Goal: Task Accomplishment & Management: Manage account settings

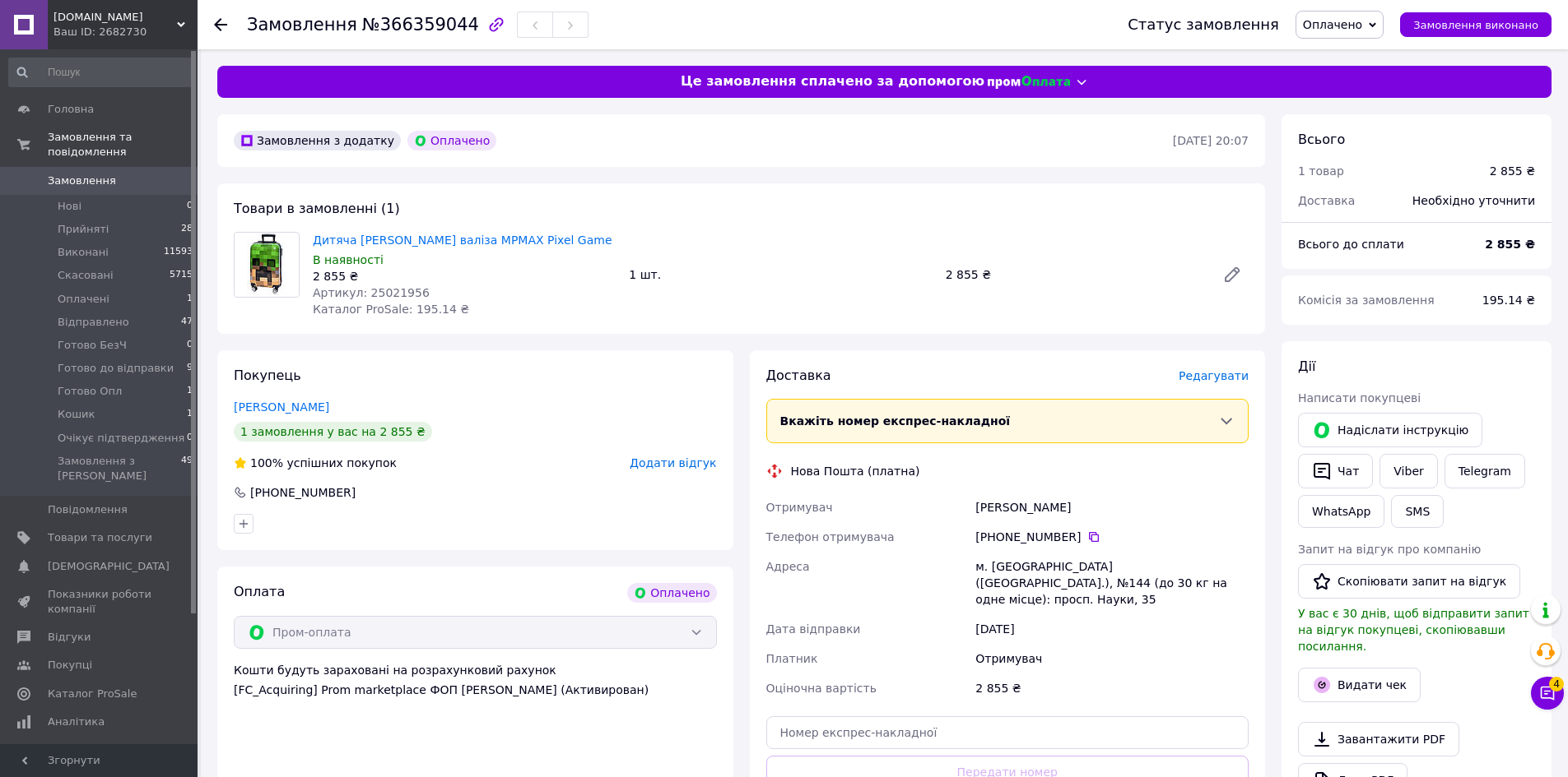
click at [378, 293] on span "Артикул: 25021956" at bounding box center [371, 293] width 117 height 13
copy span "25021956"
click at [1231, 378] on span "Редагувати" at bounding box center [1213, 376] width 70 height 13
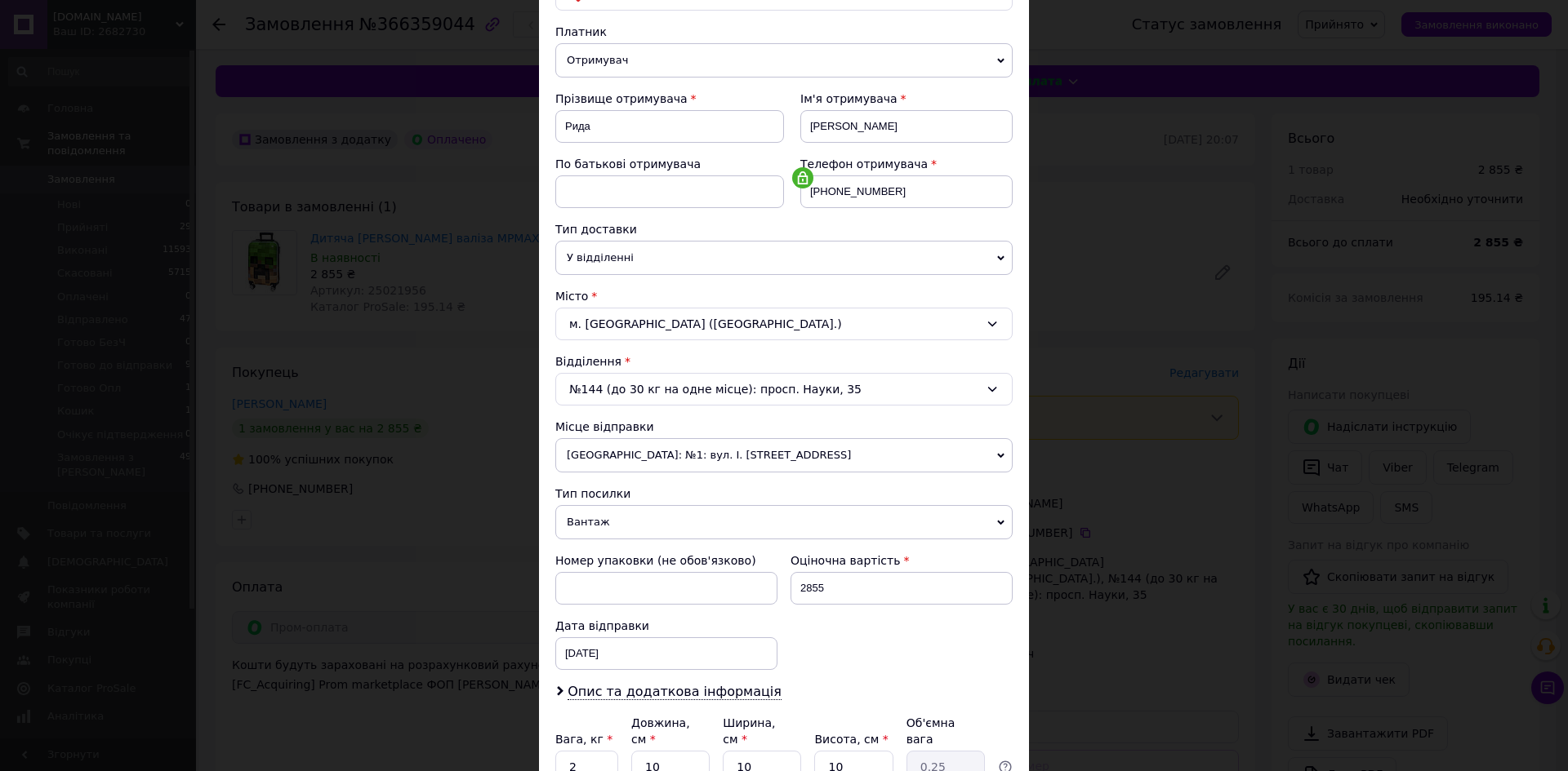
scroll to position [149, 0]
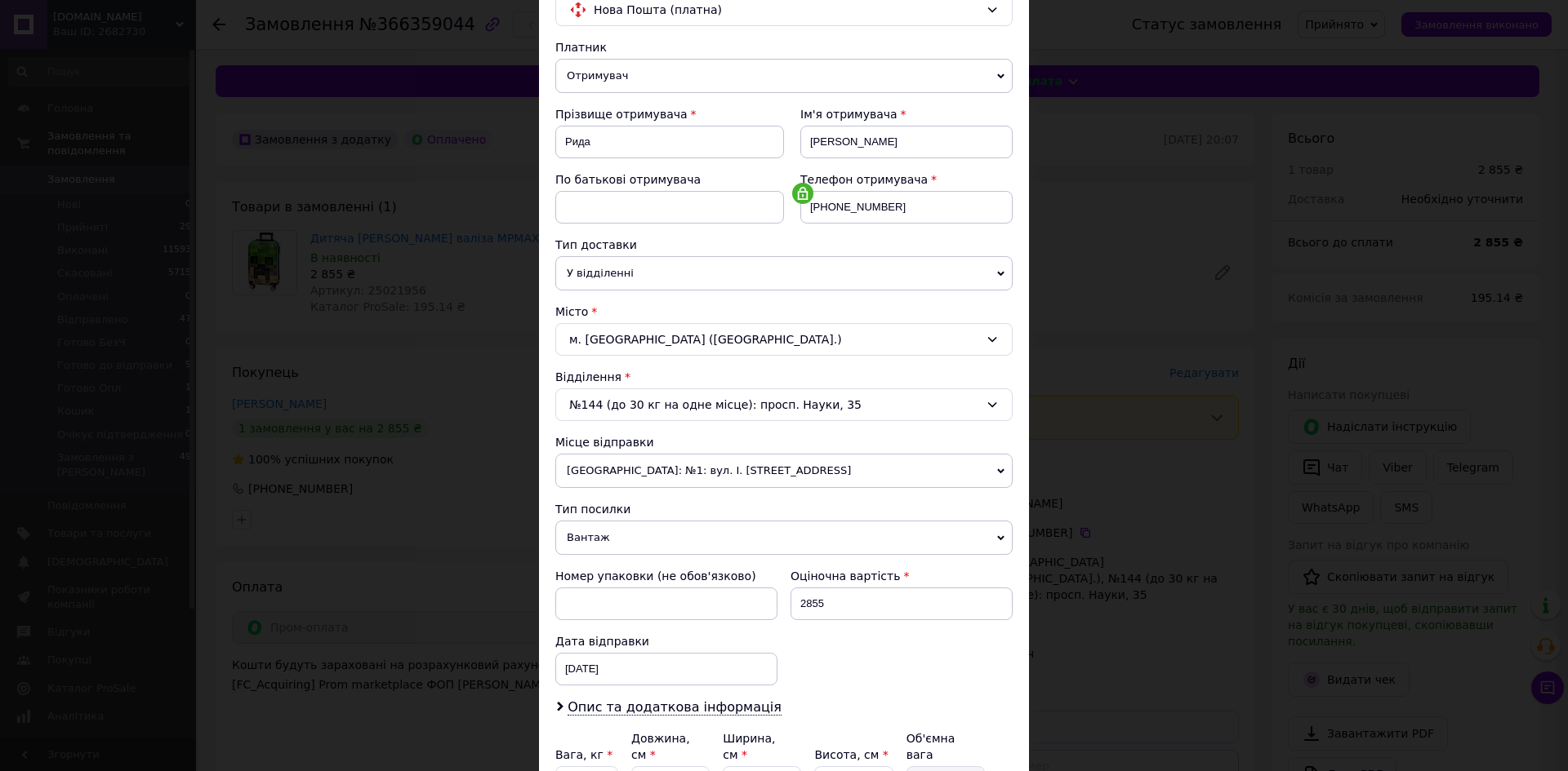
click at [677, 340] on div "м. [GEOGRAPHIC_DATA] ([GEOGRAPHIC_DATA].)" at bounding box center [784, 340] width 458 height 33
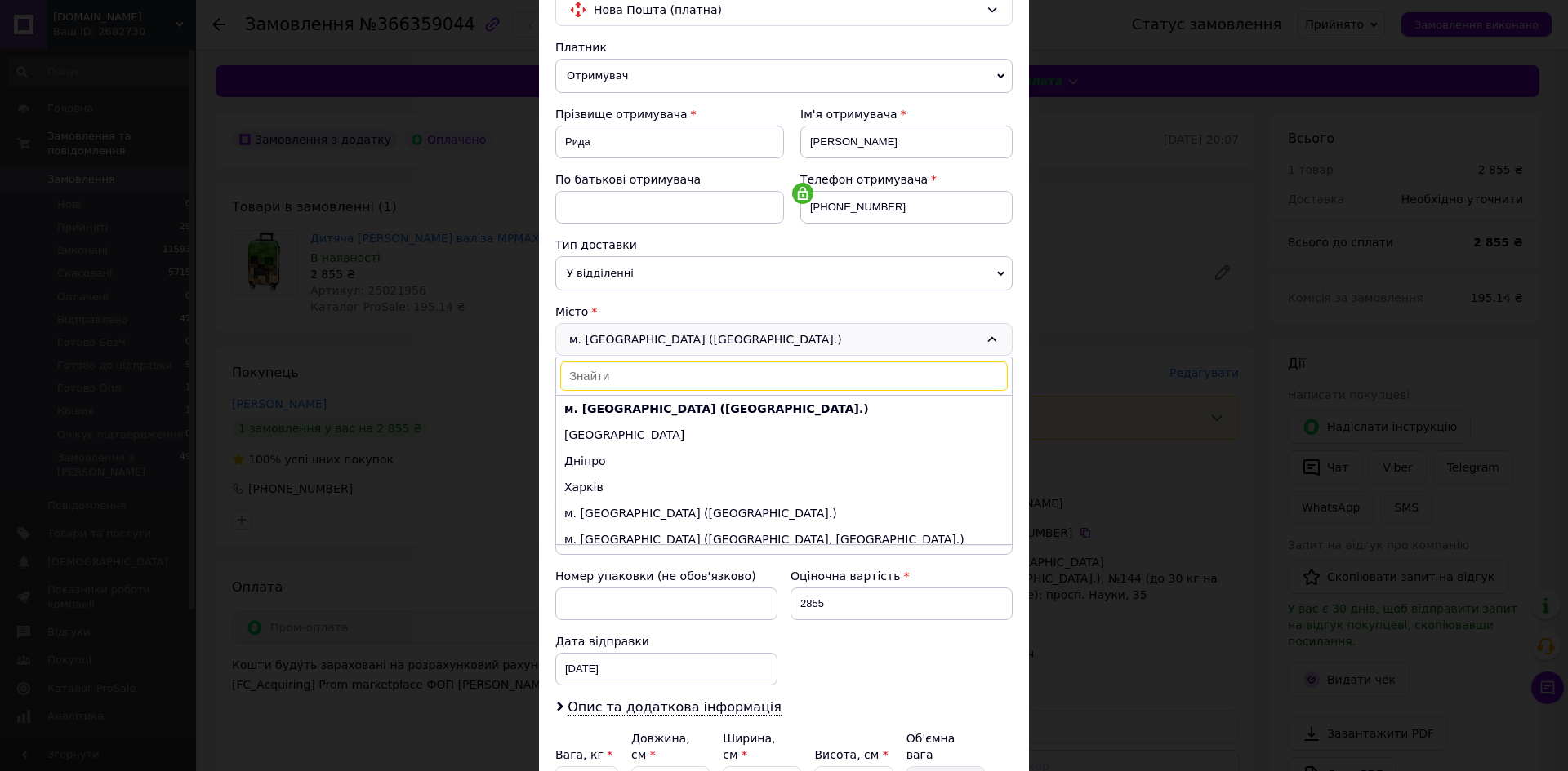
type input "д"
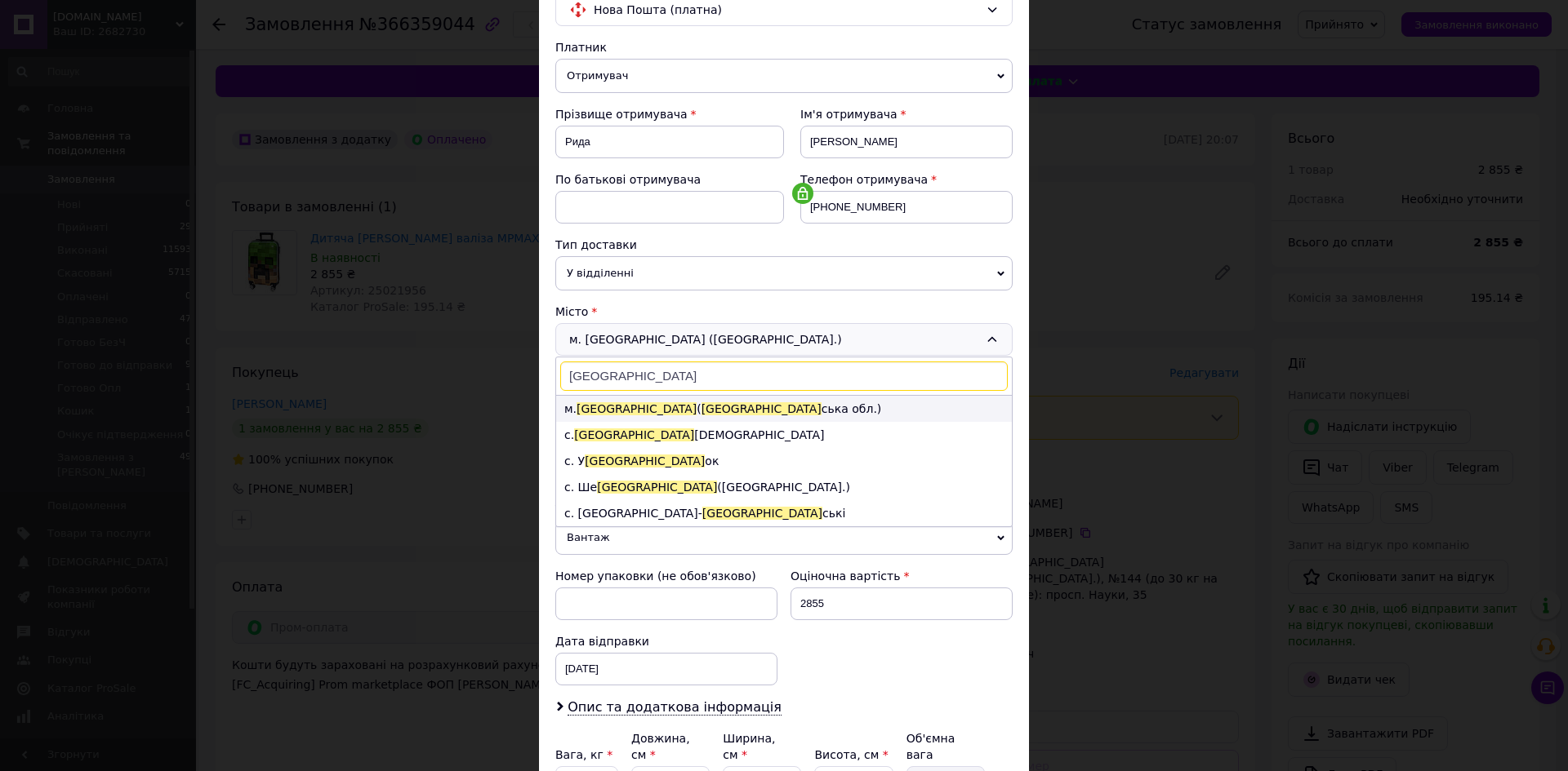
type input "львів"
click at [653, 404] on li "м. Львів ( Львів ська обл.)" at bounding box center [784, 409] width 456 height 26
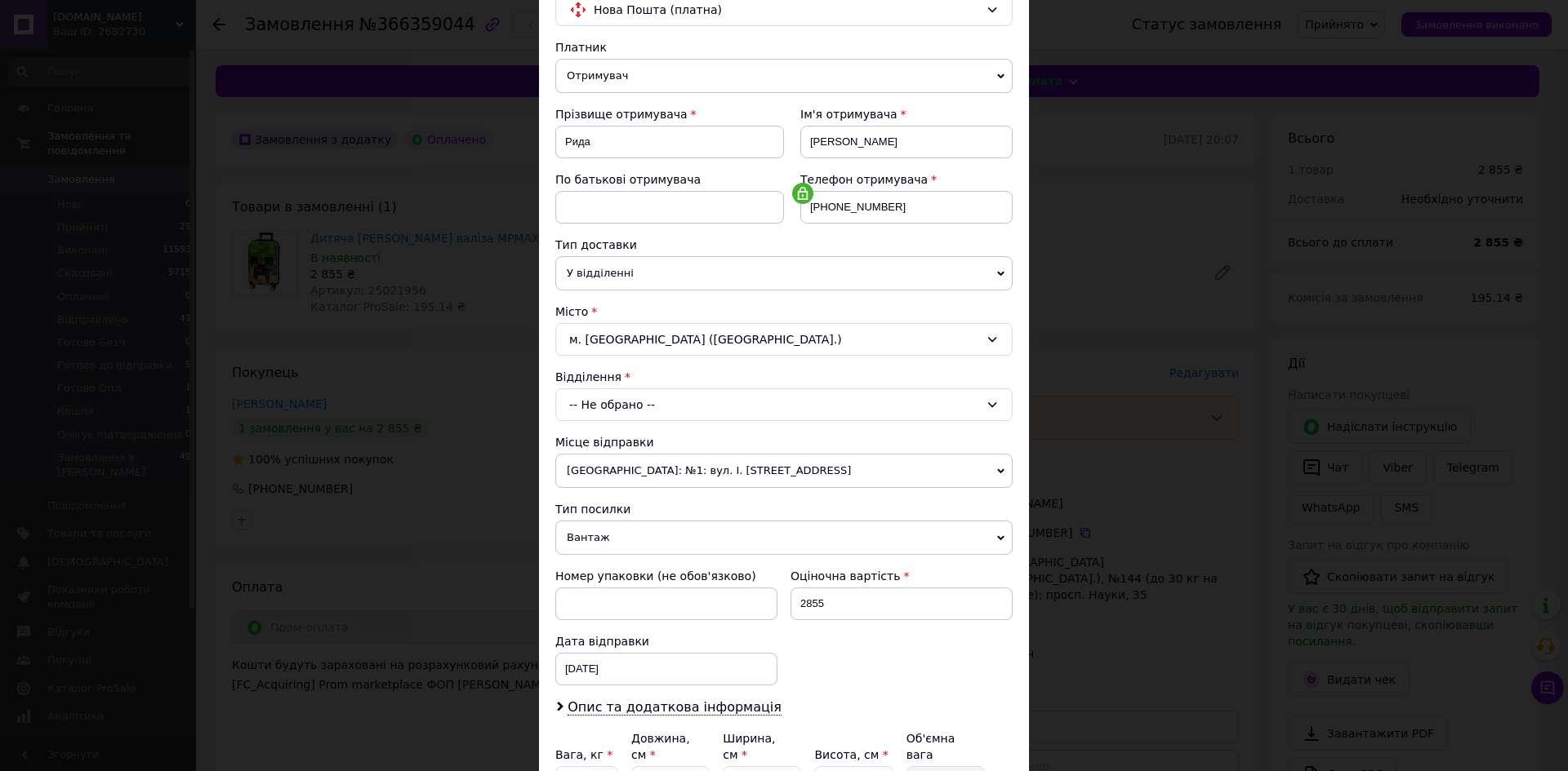
click at [623, 412] on div "-- Не обрано --" at bounding box center [784, 405] width 458 height 33
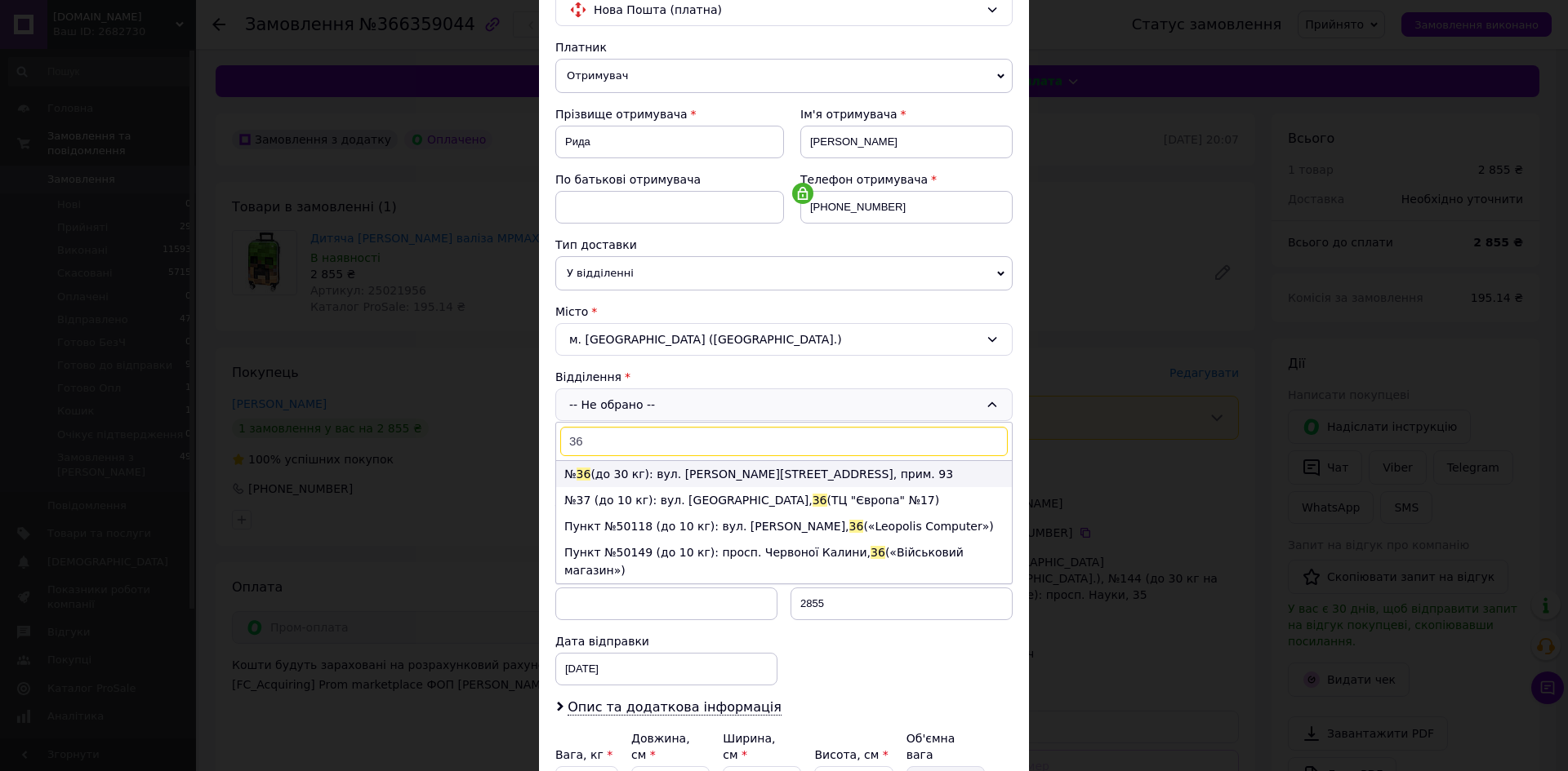
type input "36"
click at [639, 473] on li "№ 36 (до 30 кг): вул. Малоголосківська, 28а, прим. 93" at bounding box center [784, 475] width 456 height 26
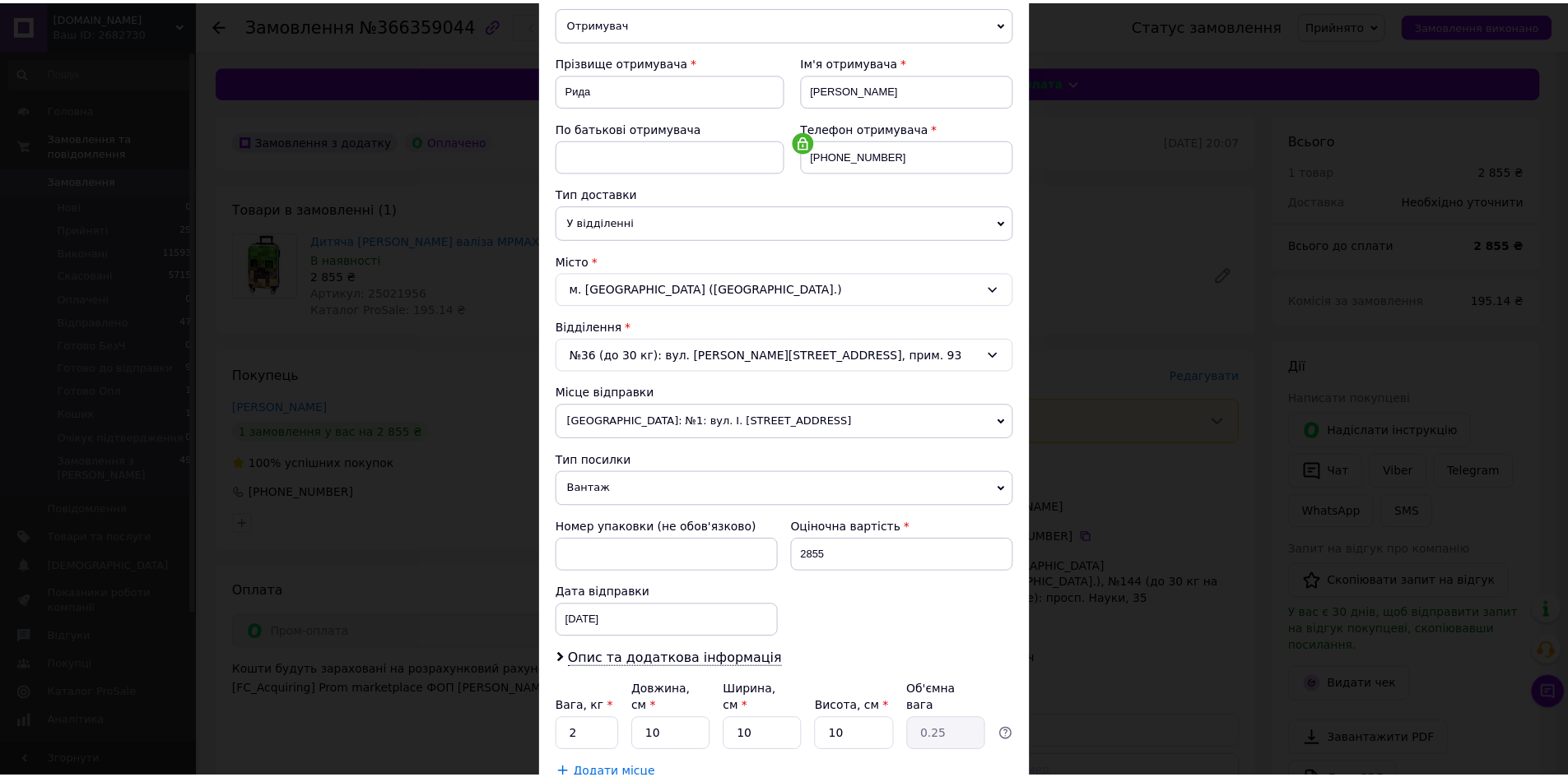
scroll to position [315, 0]
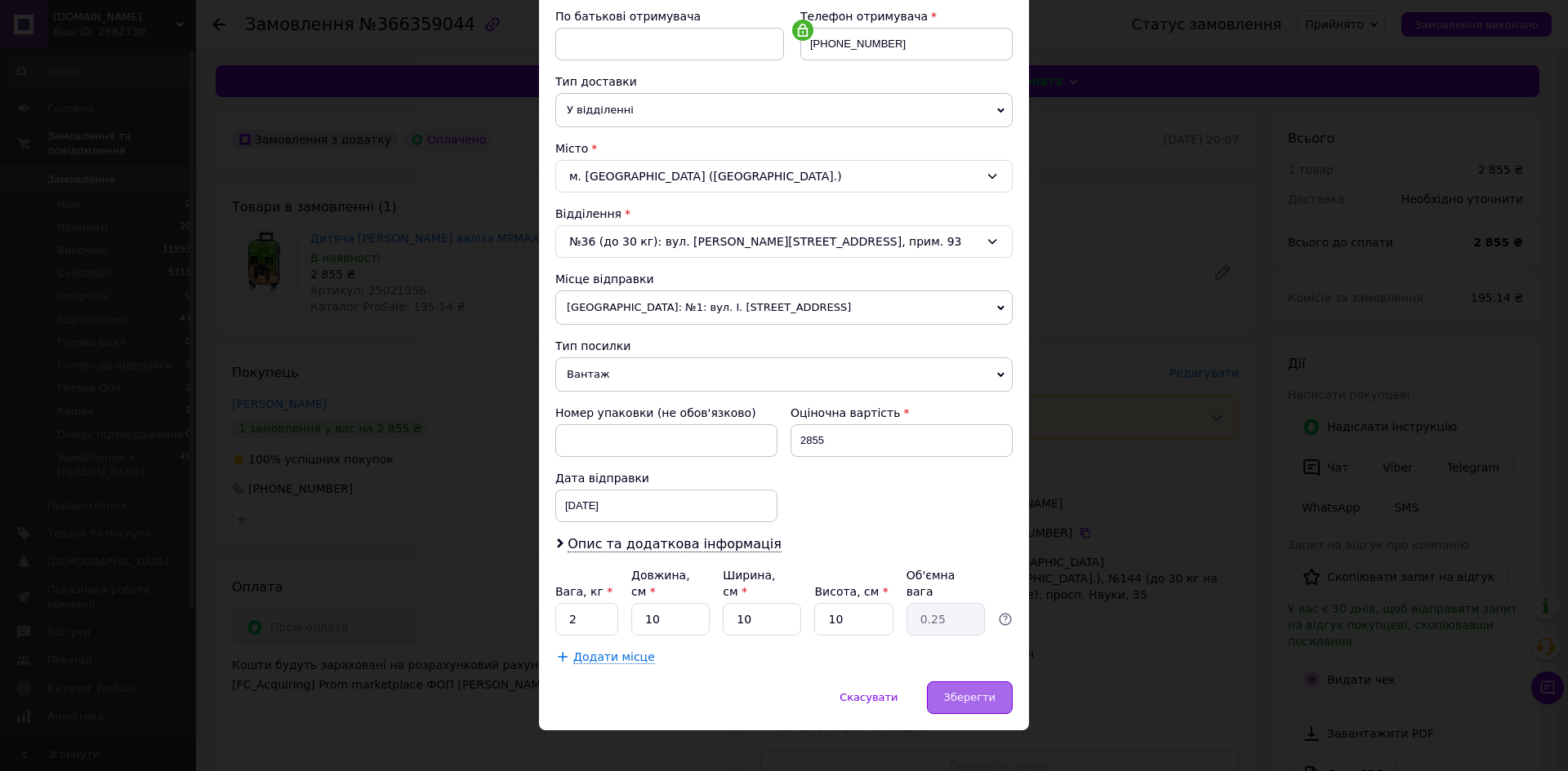
click at [989, 681] on div "Зберегти" at bounding box center [969, 697] width 86 height 33
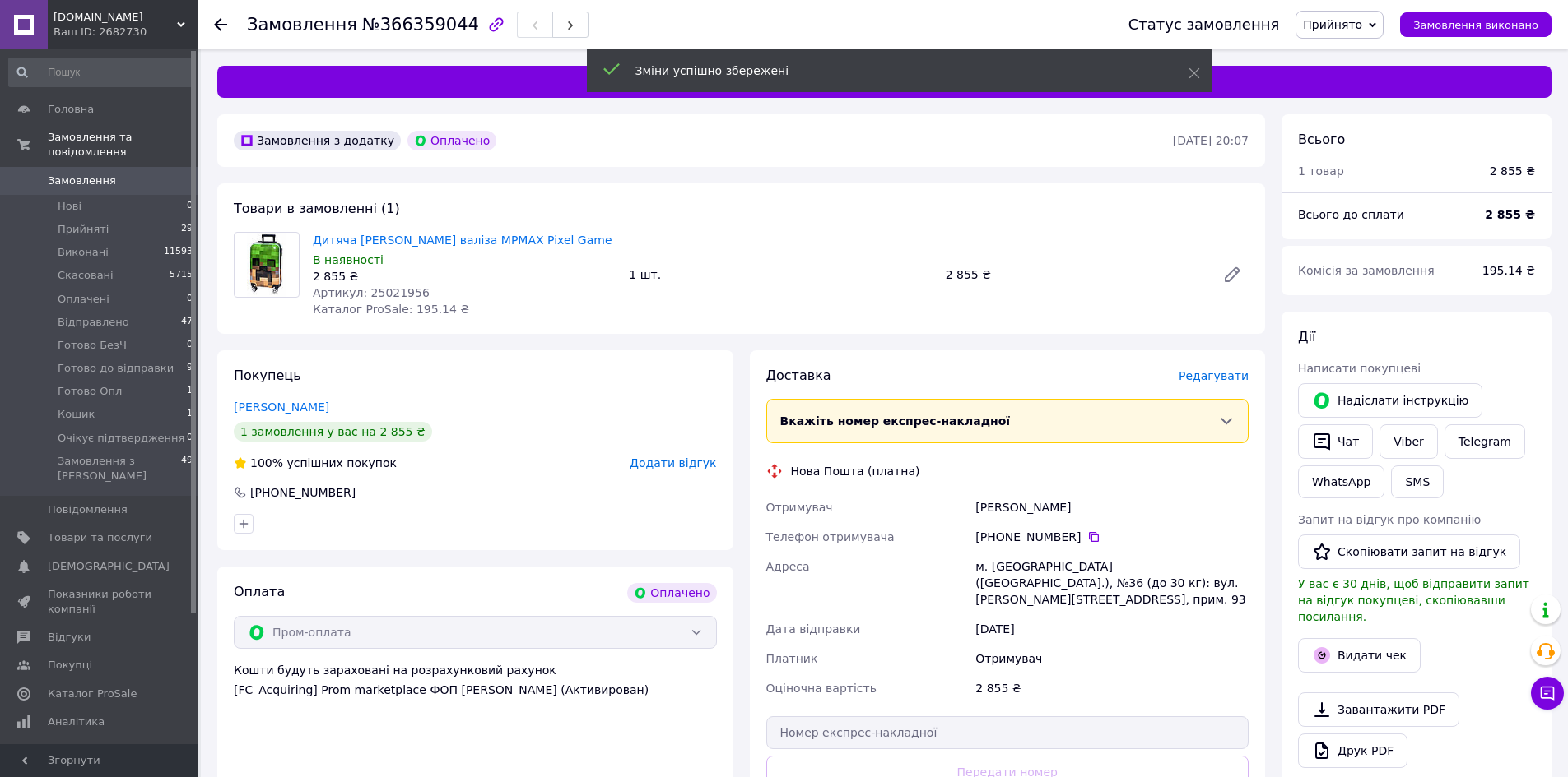
click at [1065, 564] on div "м. Львів (Львівська обл.), №36 (до 30 кг): вул. Малоголосківська, 28а, прим. 93" at bounding box center [1112, 583] width 280 height 63
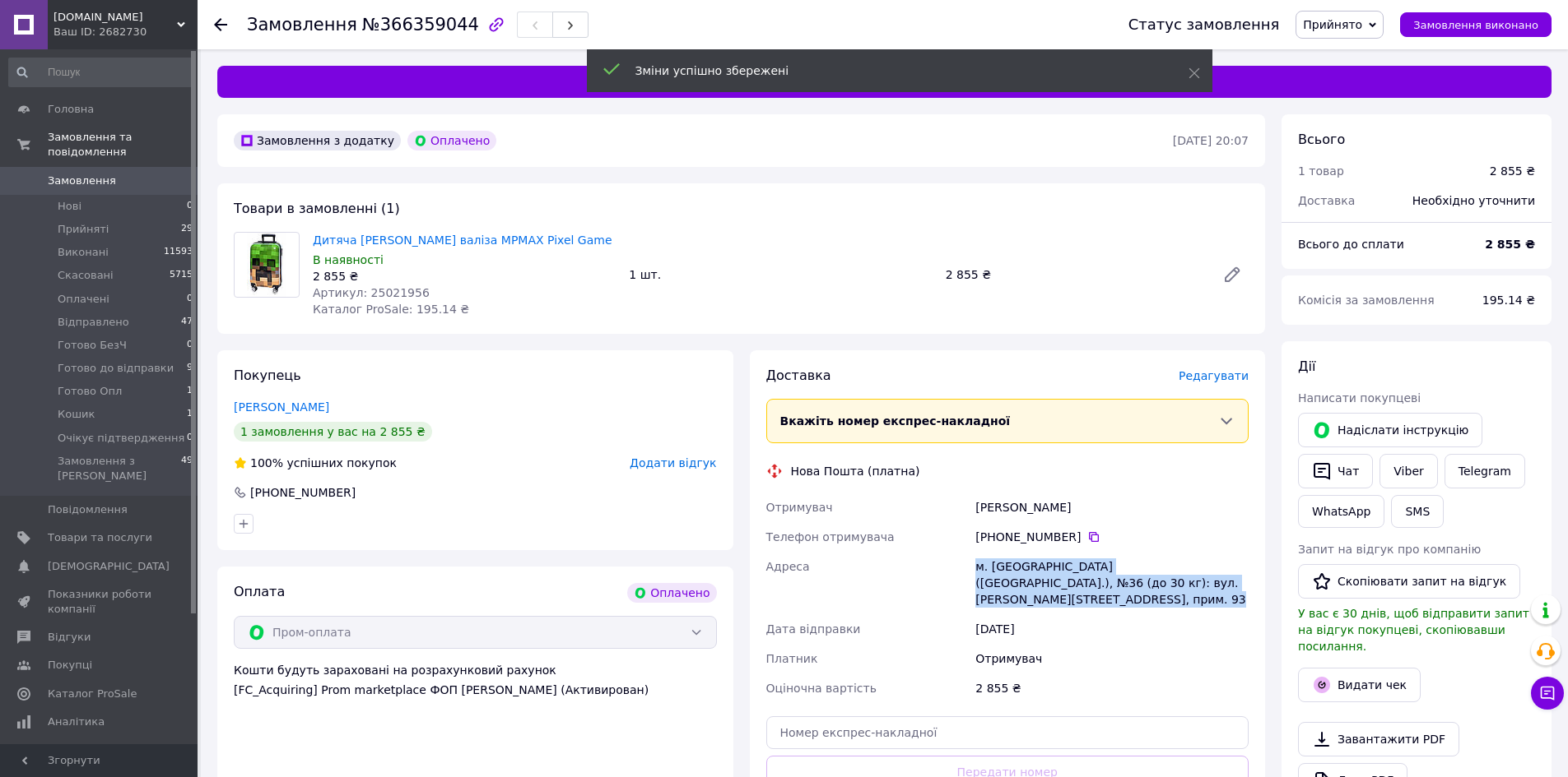
copy div "м. Львів (Львівська обл.), №36 (до 30 кг): вул. Малоголосківська, 28а, прим. 93"
